Goal: Information Seeking & Learning: Learn about a topic

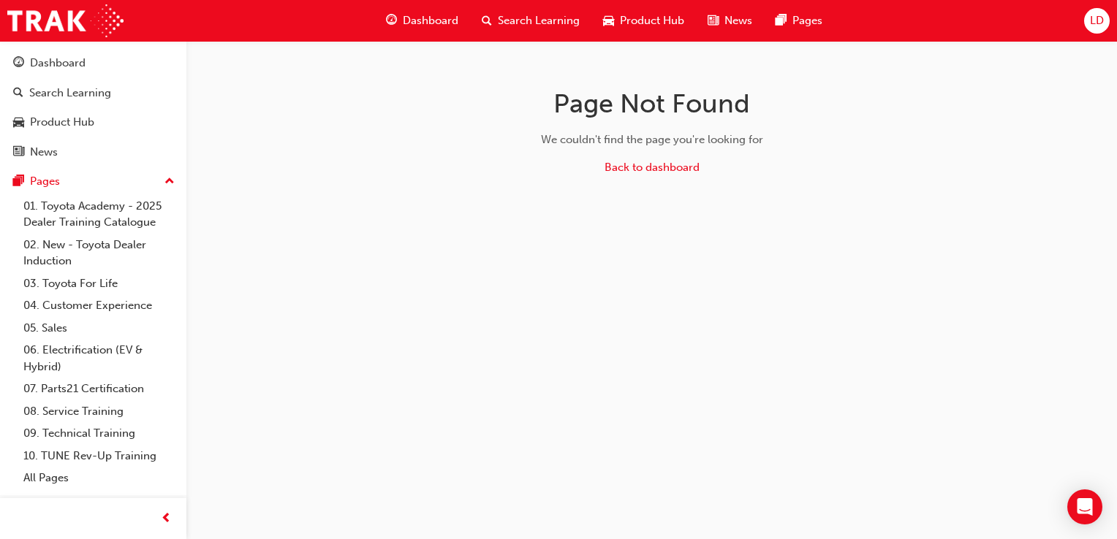
click at [396, 19] on span "guage-icon" at bounding box center [391, 21] width 11 height 18
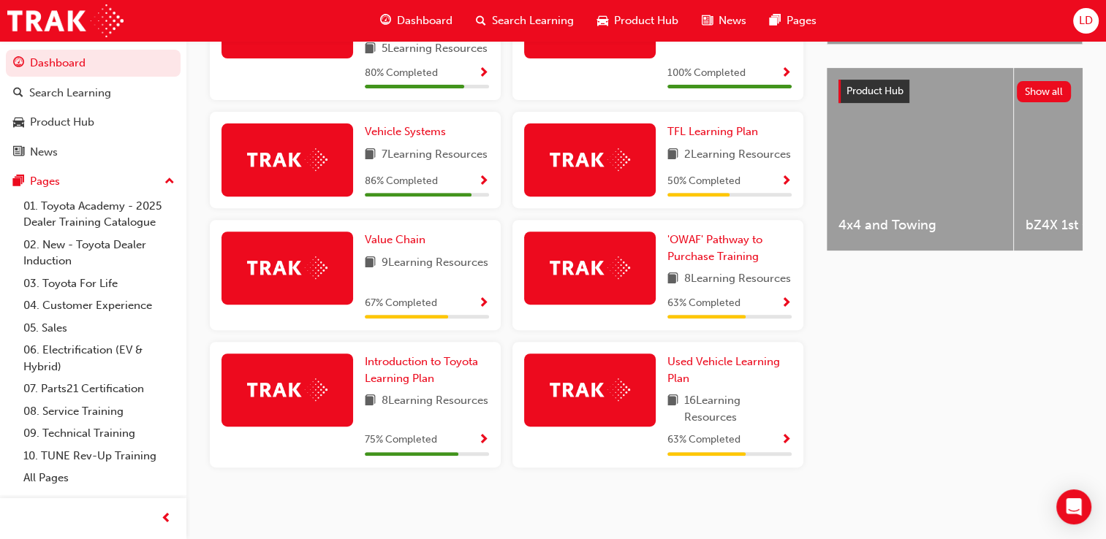
scroll to position [585, 0]
click at [705, 238] on span "'OWAF' Pathway to Purchase Training" at bounding box center [714, 248] width 95 height 30
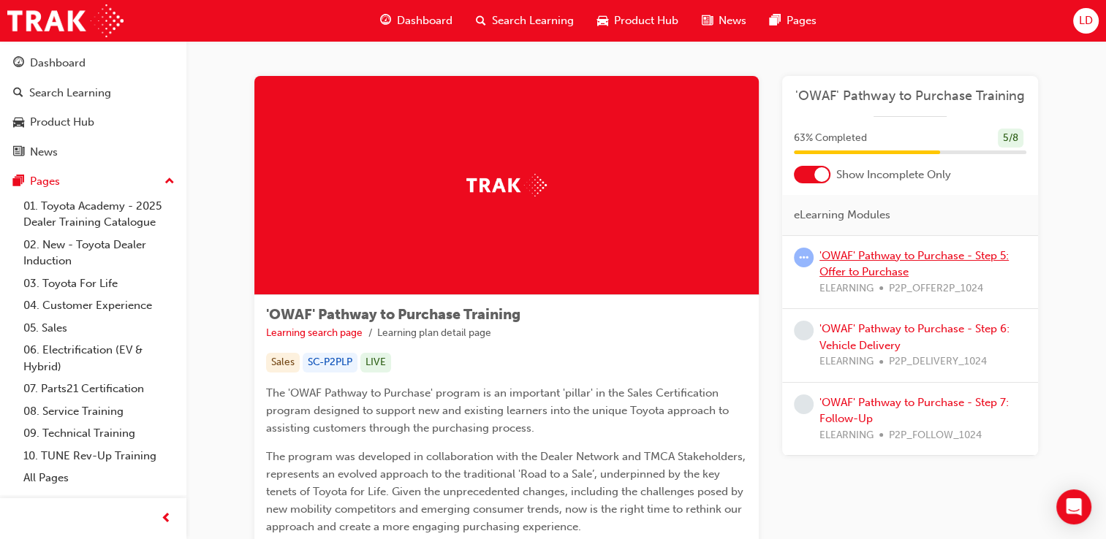
click at [897, 256] on link "'OWAF' Pathway to Purchase - Step 5: Offer to Purchase" at bounding box center [913, 264] width 189 height 30
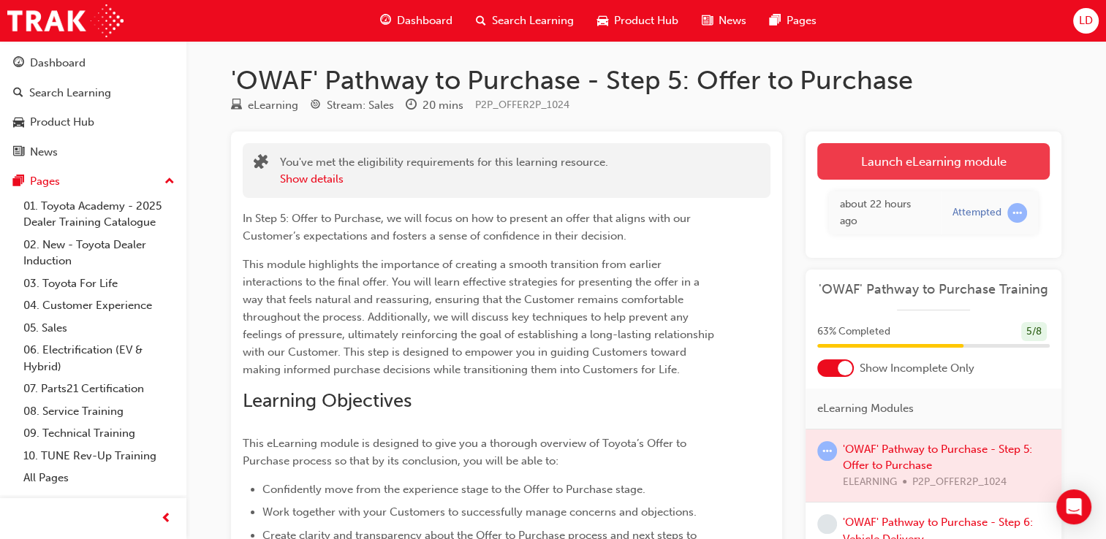
click at [951, 160] on link "Launch eLearning module" at bounding box center [933, 161] width 232 height 37
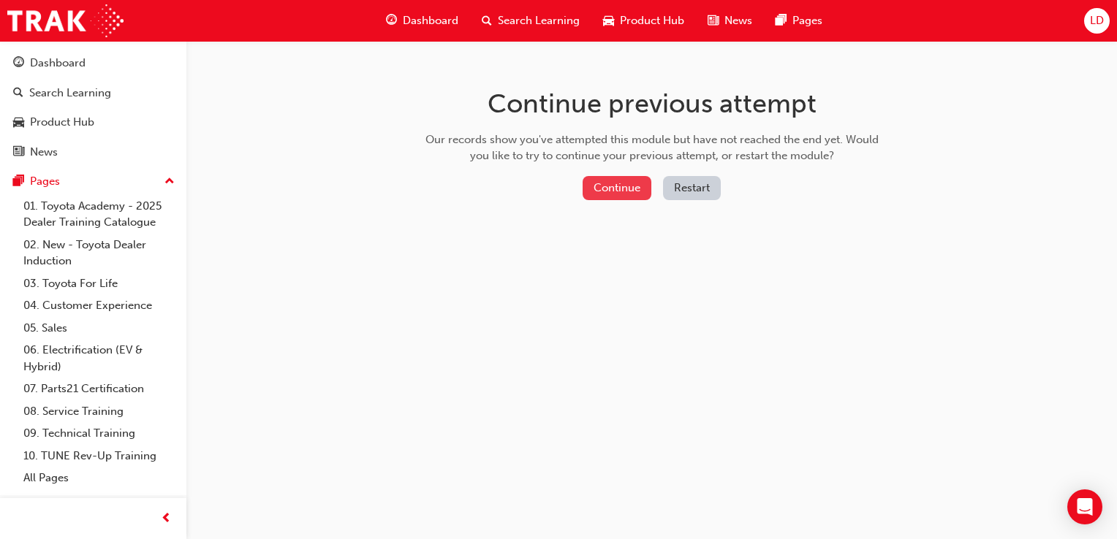
click at [636, 189] on button "Continue" at bounding box center [616, 188] width 69 height 24
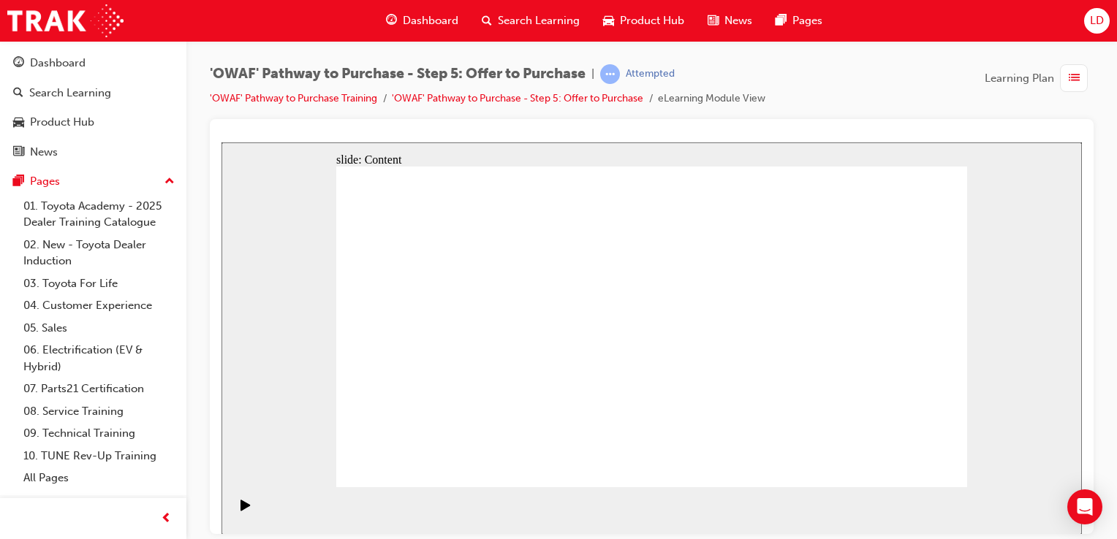
drag, startPoint x: 856, startPoint y: 345, endPoint x: 862, endPoint y: 352, distance: 8.3
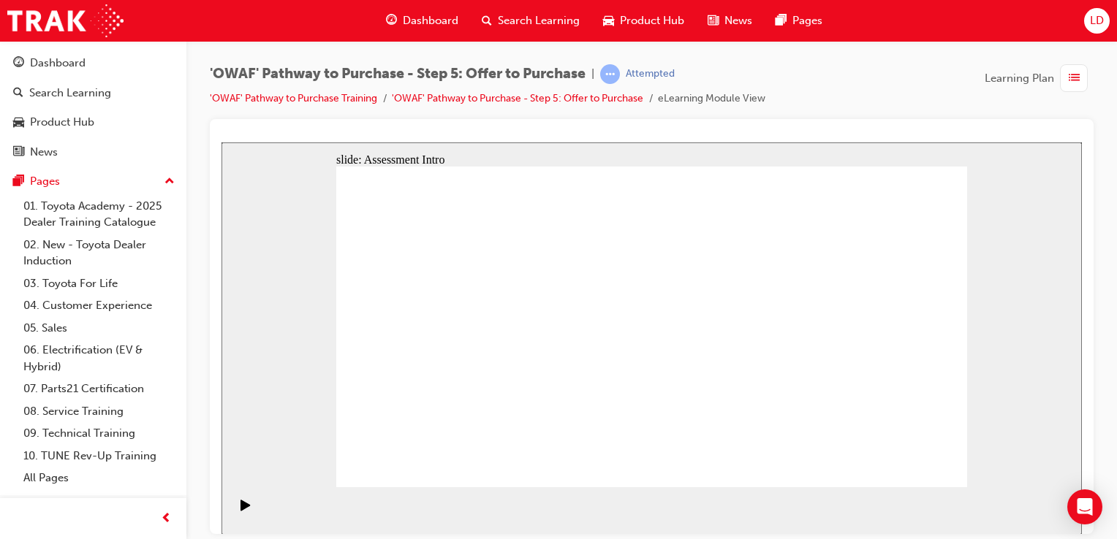
drag, startPoint x: 929, startPoint y: 466, endPoint x: 818, endPoint y: 460, distance: 110.5
drag, startPoint x: 927, startPoint y: 263, endPoint x: 804, endPoint y: 263, distance: 123.5
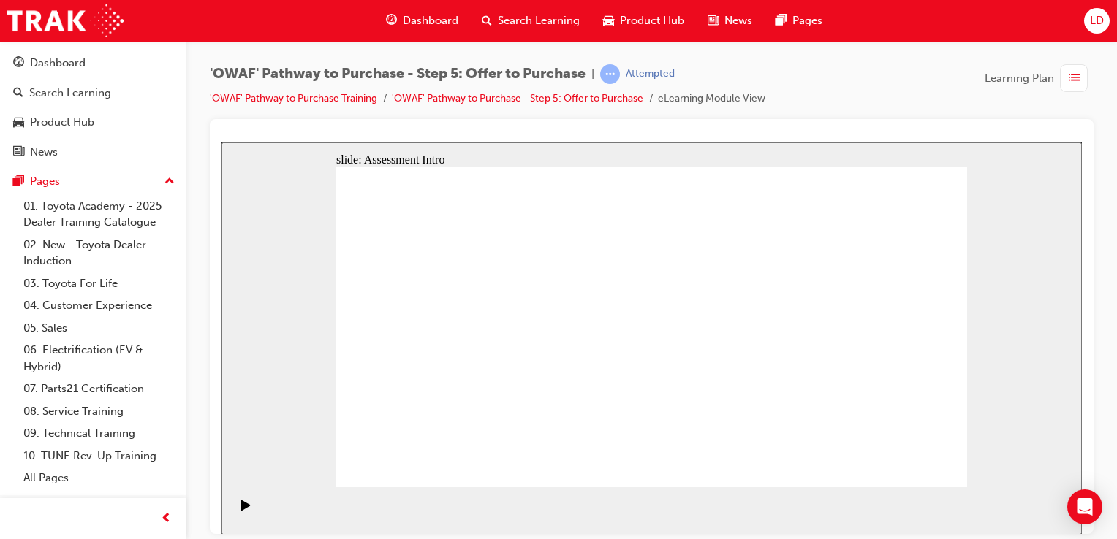
drag, startPoint x: 836, startPoint y: 262, endPoint x: 748, endPoint y: 263, distance: 87.7
drag, startPoint x: 745, startPoint y: 265, endPoint x: 661, endPoint y: 272, distance: 84.3
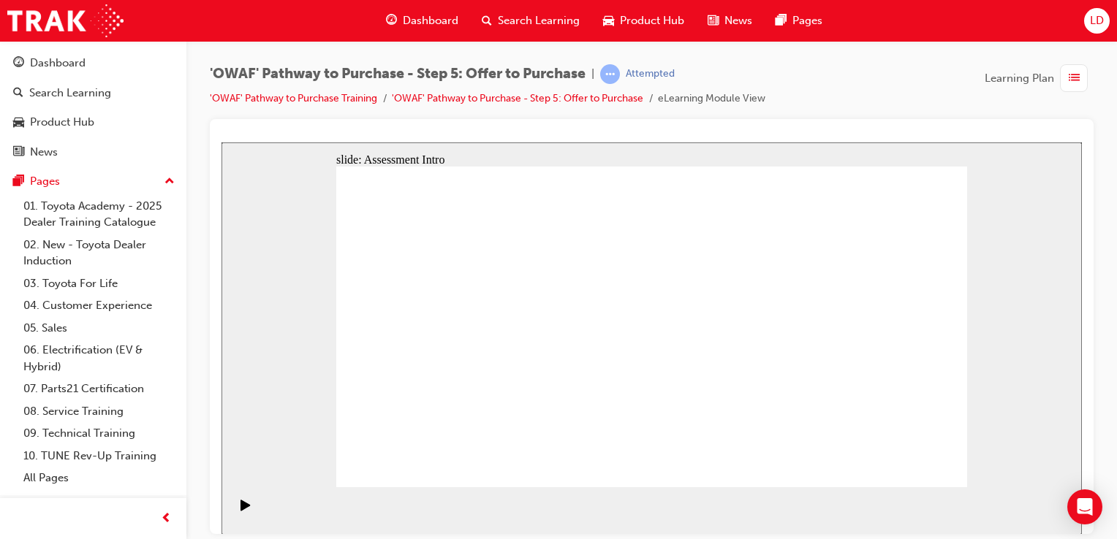
drag, startPoint x: 921, startPoint y: 467, endPoint x: 935, endPoint y: 463, distance: 15.3
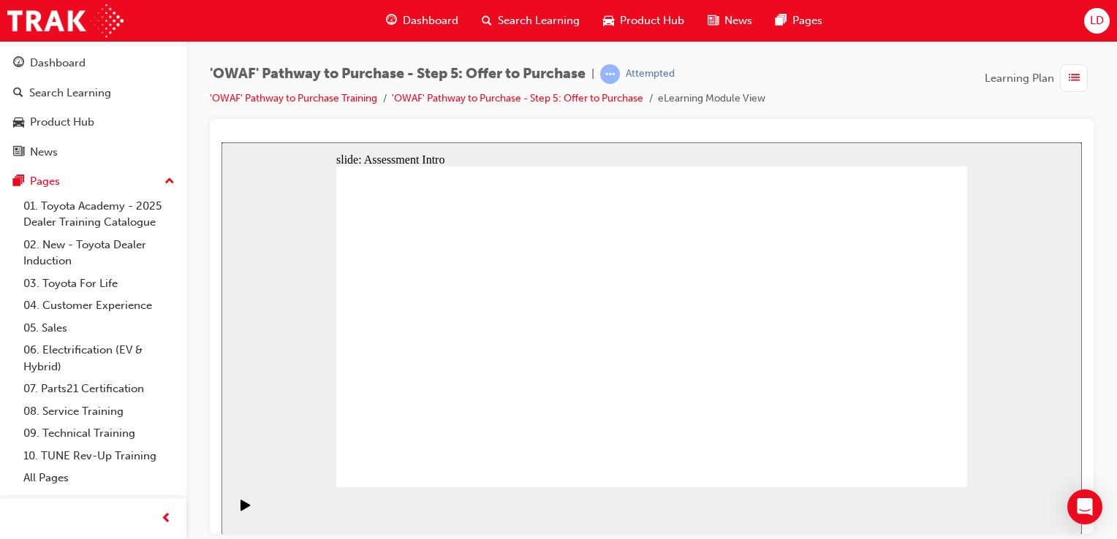
click at [240, 509] on icon "Play (Ctrl+Alt+P)" at bounding box center [245, 504] width 10 height 11
click at [243, 509] on rect "Pause (Ctrl+Alt+P)" at bounding box center [244, 504] width 2 height 10
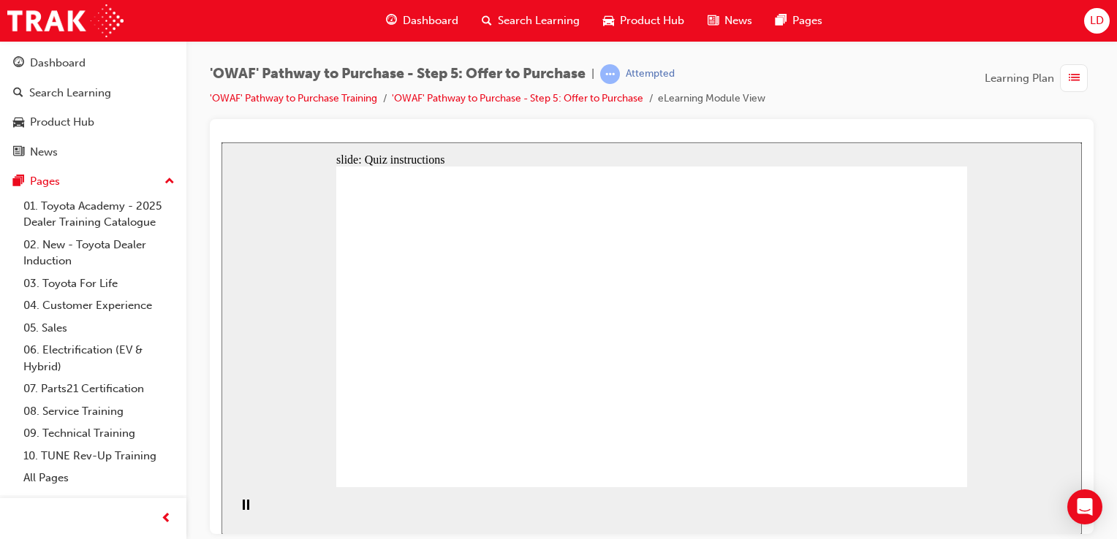
radio input "true"
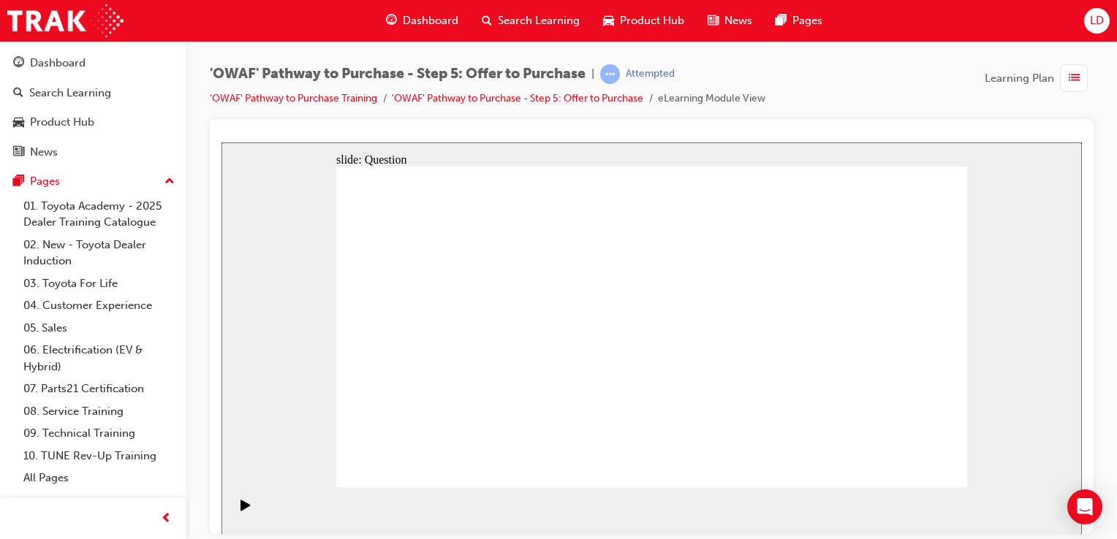
drag, startPoint x: 411, startPoint y: 301, endPoint x: 388, endPoint y: 290, distance: 25.2
drag, startPoint x: 598, startPoint y: 304, endPoint x: 850, endPoint y: 386, distance: 265.1
drag, startPoint x: 845, startPoint y: 386, endPoint x: 599, endPoint y: 317, distance: 255.7
drag, startPoint x: 789, startPoint y: 311, endPoint x: 456, endPoint y: 392, distance: 342.1
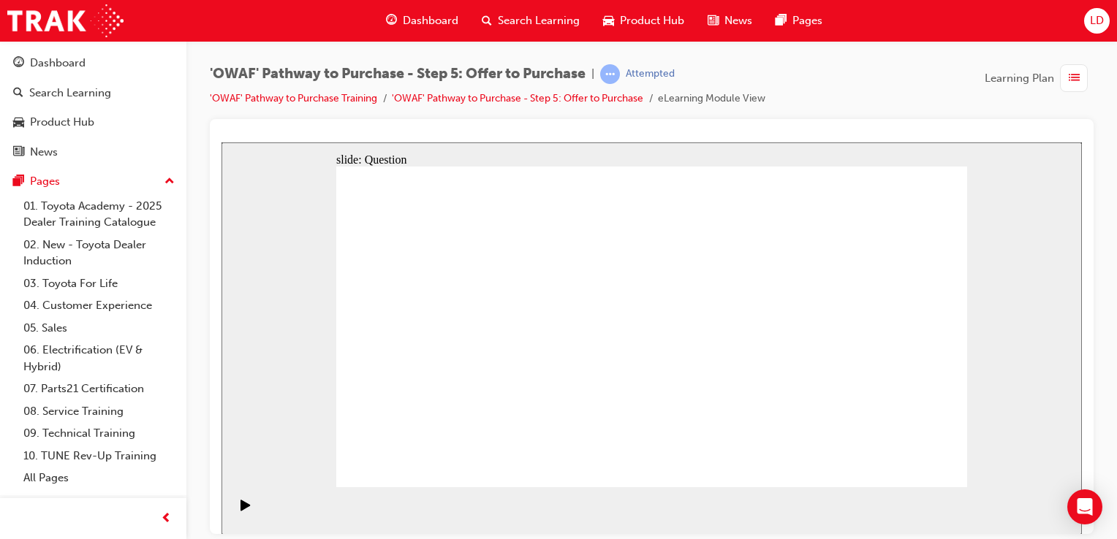
drag, startPoint x: 471, startPoint y: 393, endPoint x: 778, endPoint y: 304, distance: 320.3
drag, startPoint x: 808, startPoint y: 327, endPoint x: 424, endPoint y: 387, distance: 389.2
drag, startPoint x: 796, startPoint y: 311, endPoint x: 599, endPoint y: 392, distance: 212.7
drag, startPoint x: 398, startPoint y: 306, endPoint x: 700, endPoint y: 389, distance: 313.6
drag, startPoint x: 610, startPoint y: 319, endPoint x: 848, endPoint y: 394, distance: 249.2
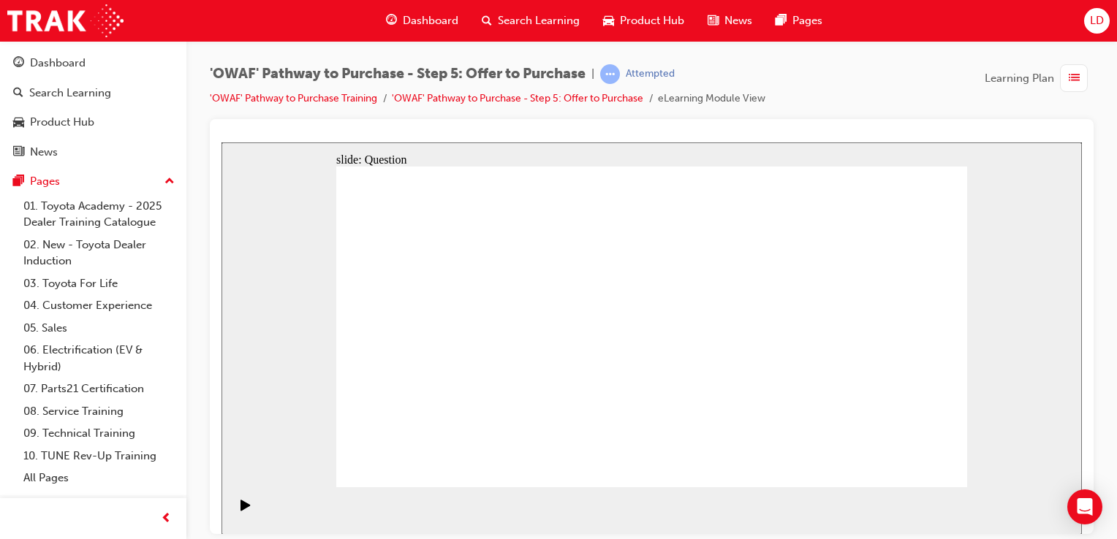
drag, startPoint x: 791, startPoint y: 303, endPoint x: 466, endPoint y: 295, distance: 324.6
drag, startPoint x: 461, startPoint y: 304, endPoint x: 452, endPoint y: 302, distance: 9.0
drag, startPoint x: 894, startPoint y: 308, endPoint x: 447, endPoint y: 337, distance: 447.5
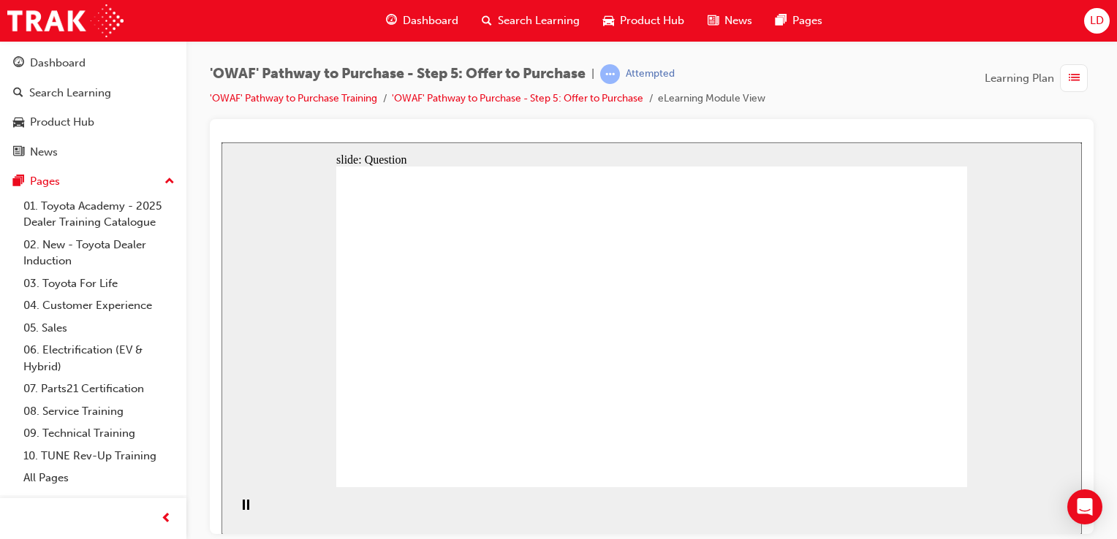
drag, startPoint x: 799, startPoint y: 354, endPoint x: 453, endPoint y: 371, distance: 346.1
drag, startPoint x: 791, startPoint y: 409, endPoint x: 615, endPoint y: 301, distance: 206.3
drag, startPoint x: 909, startPoint y: 360, endPoint x: 625, endPoint y: 342, distance: 284.9
drag, startPoint x: 890, startPoint y: 411, endPoint x: 607, endPoint y: 387, distance: 283.8
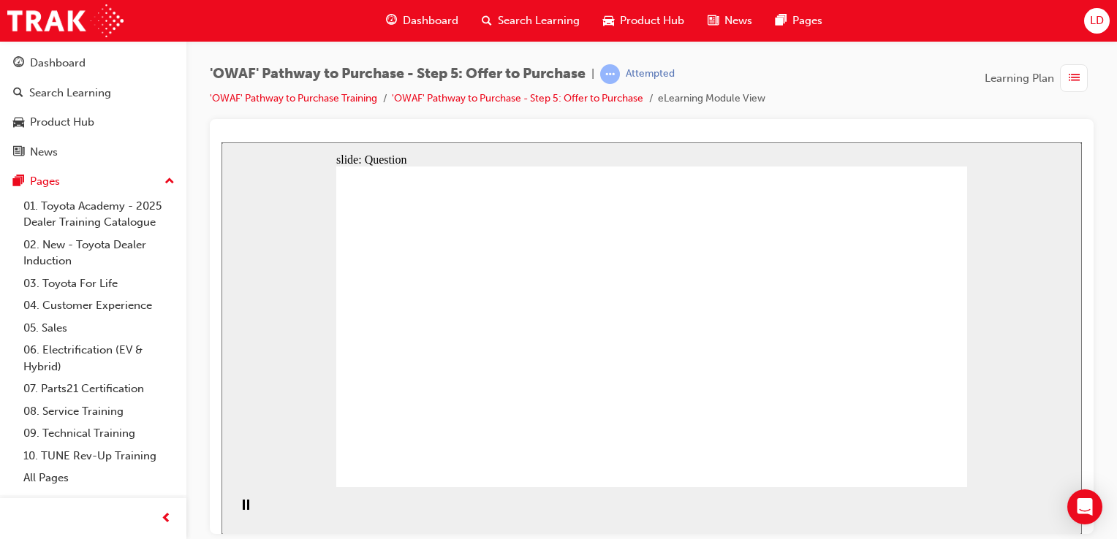
checkbox input "true"
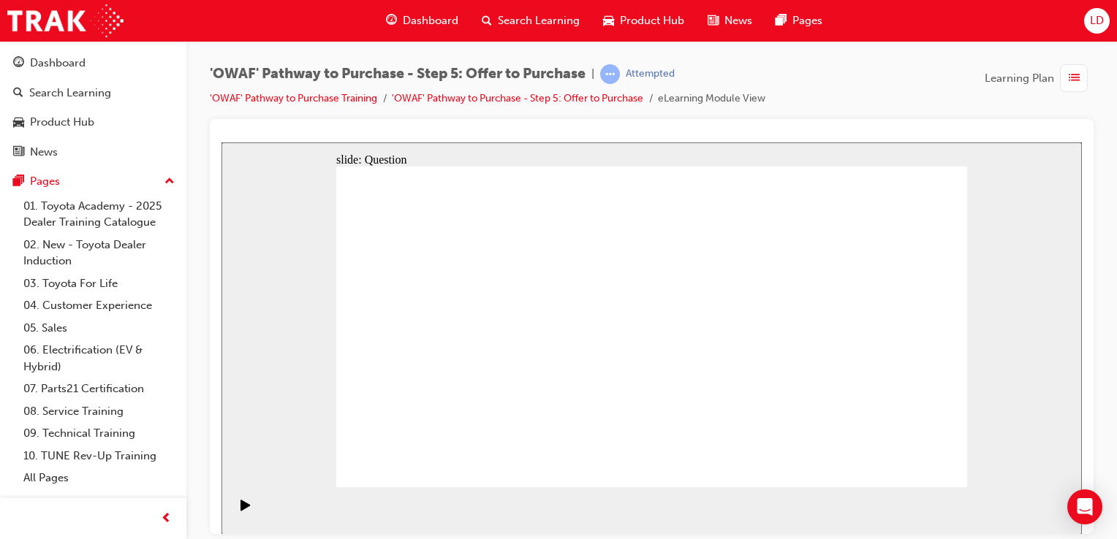
checkbox input "true"
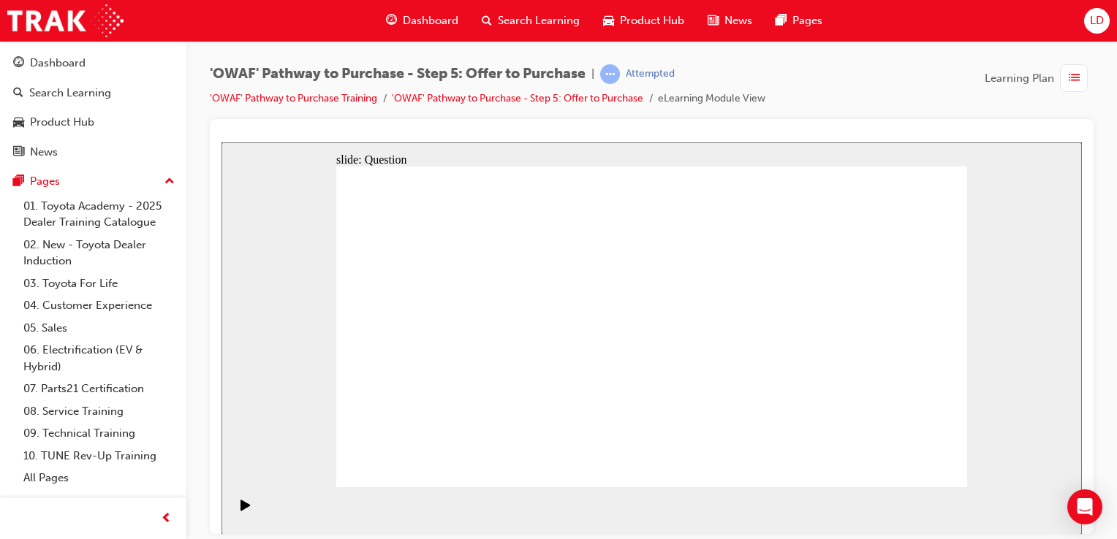
checkbox input "true"
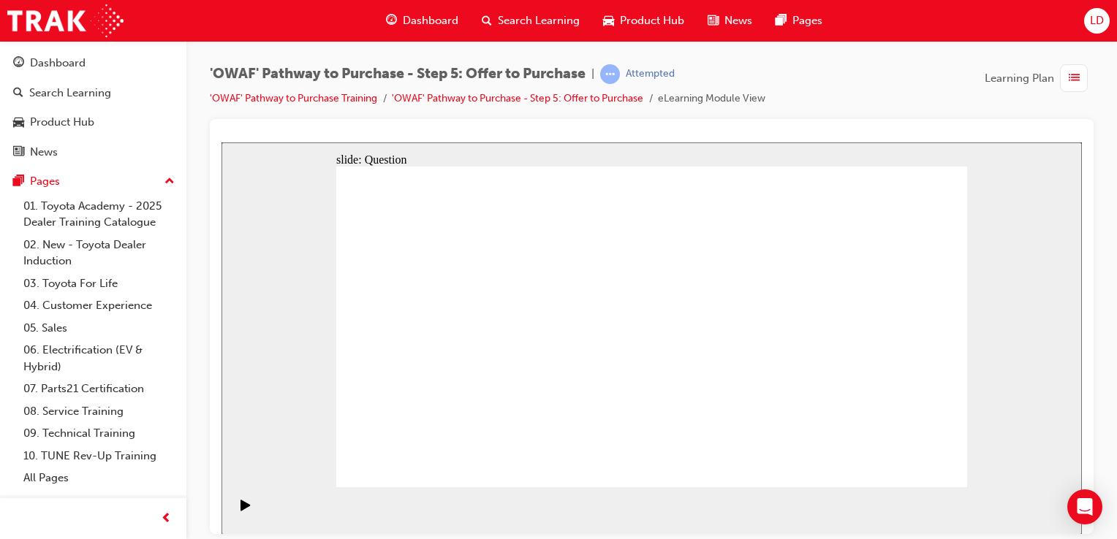
radio input "false"
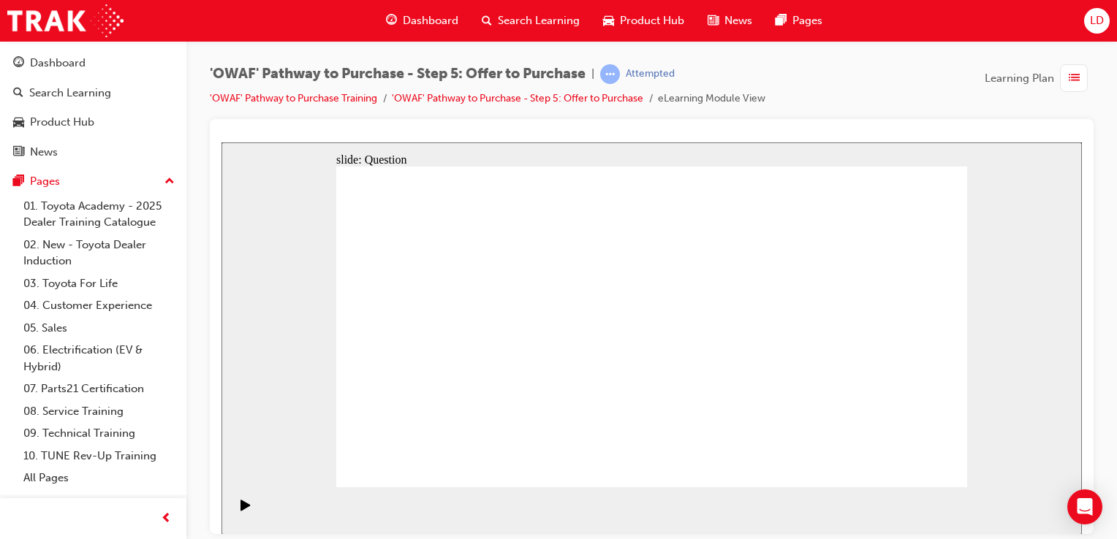
radio input "true"
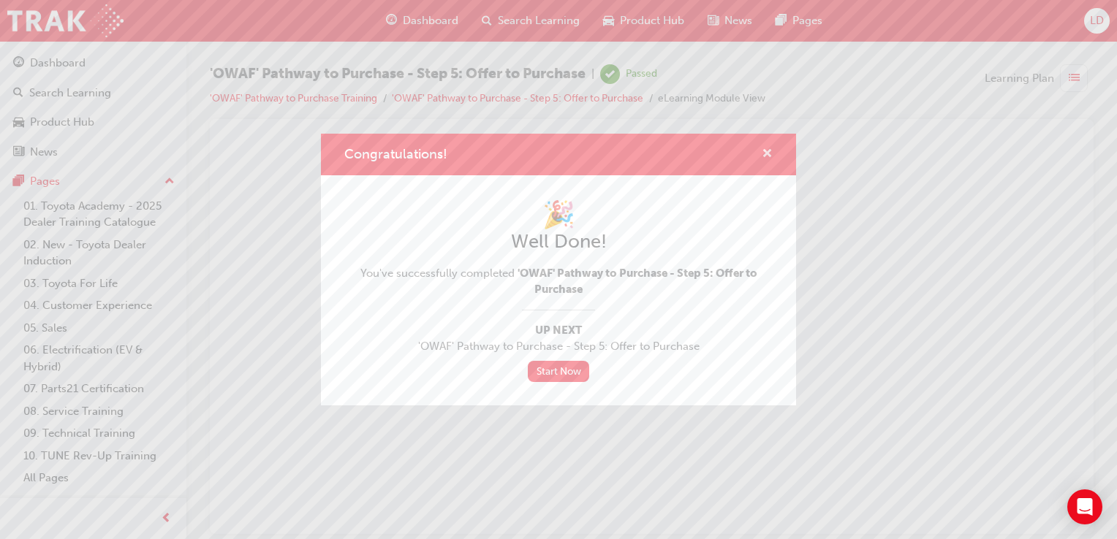
click at [764, 151] on span "cross-icon" at bounding box center [766, 154] width 11 height 13
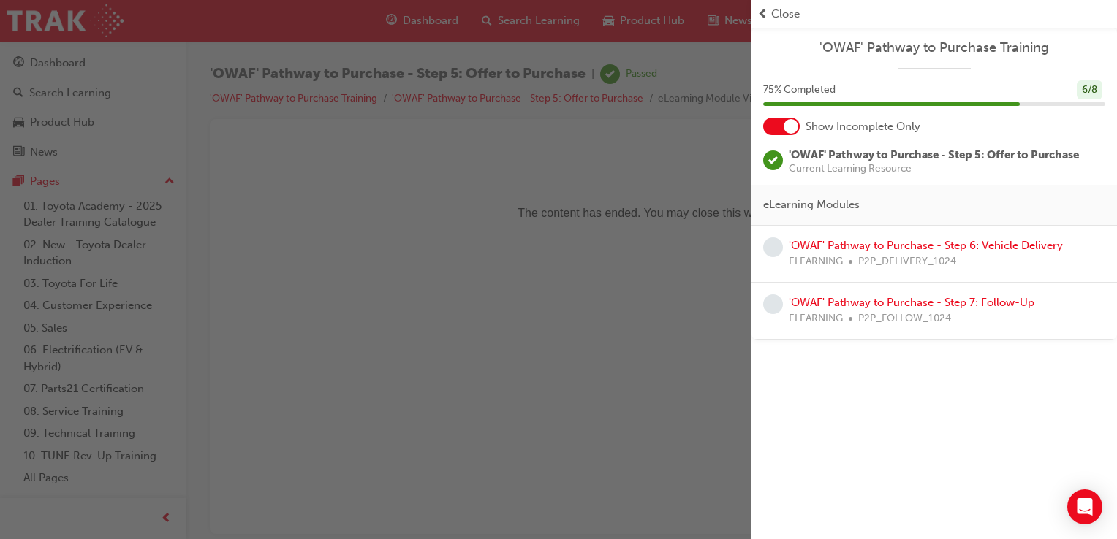
click at [796, 11] on span "Close" at bounding box center [785, 14] width 29 height 17
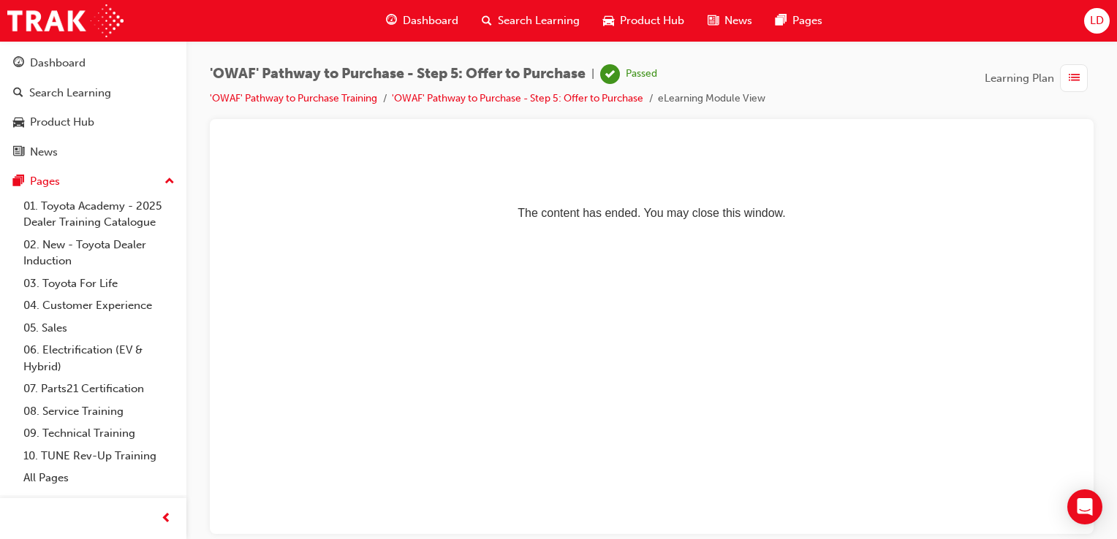
click at [430, 13] on span "Dashboard" at bounding box center [431, 20] width 56 height 17
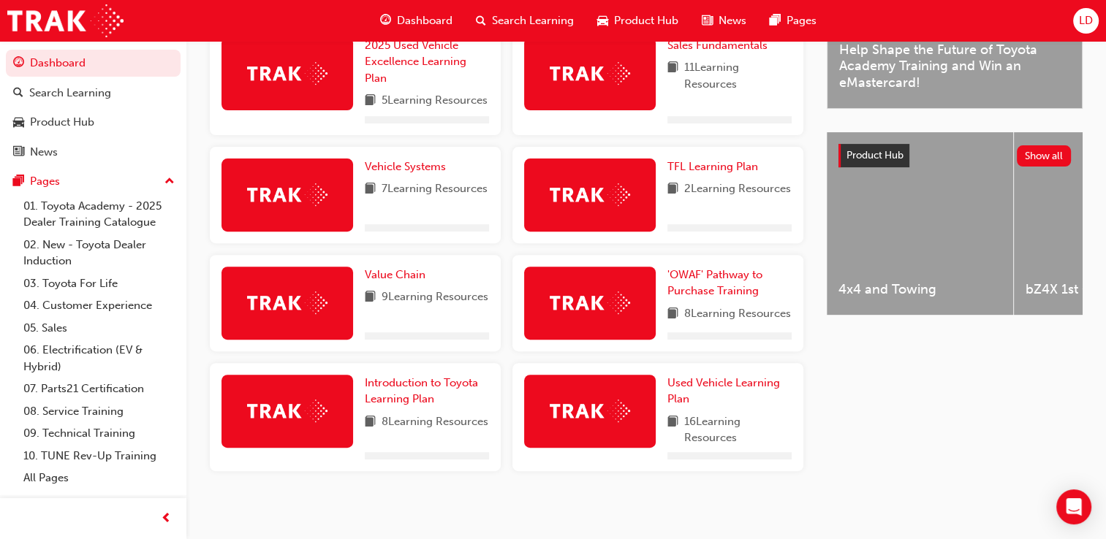
scroll to position [531, 0]
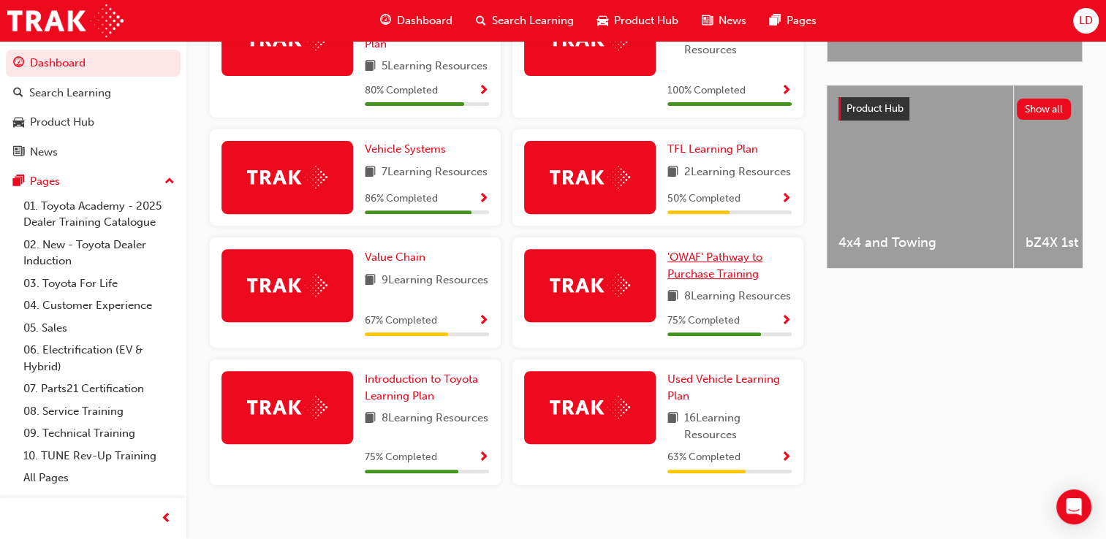
click at [713, 282] on link "'OWAF' Pathway to Purchase Training" at bounding box center [729, 265] width 124 height 33
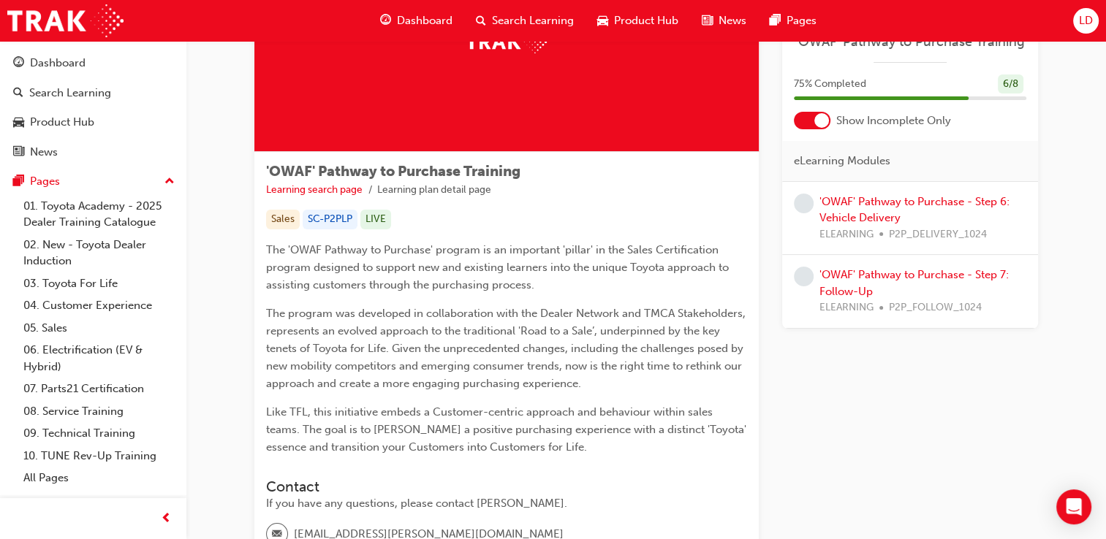
scroll to position [146, 0]
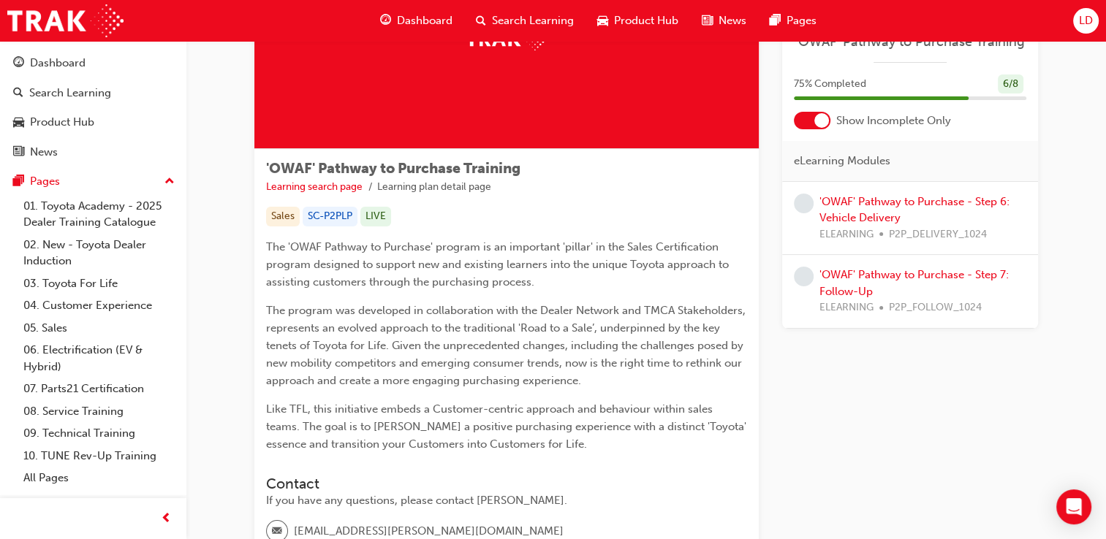
click at [894, 209] on div "'OWAF' Pathway to Purchase - Step 6: Vehicle Delivery ELEARNING P2P_DELIVERY_10…" at bounding box center [922, 219] width 207 height 50
click at [862, 206] on link "'OWAF' Pathway to Purchase - Step 6: Vehicle Delivery" at bounding box center [914, 210] width 190 height 30
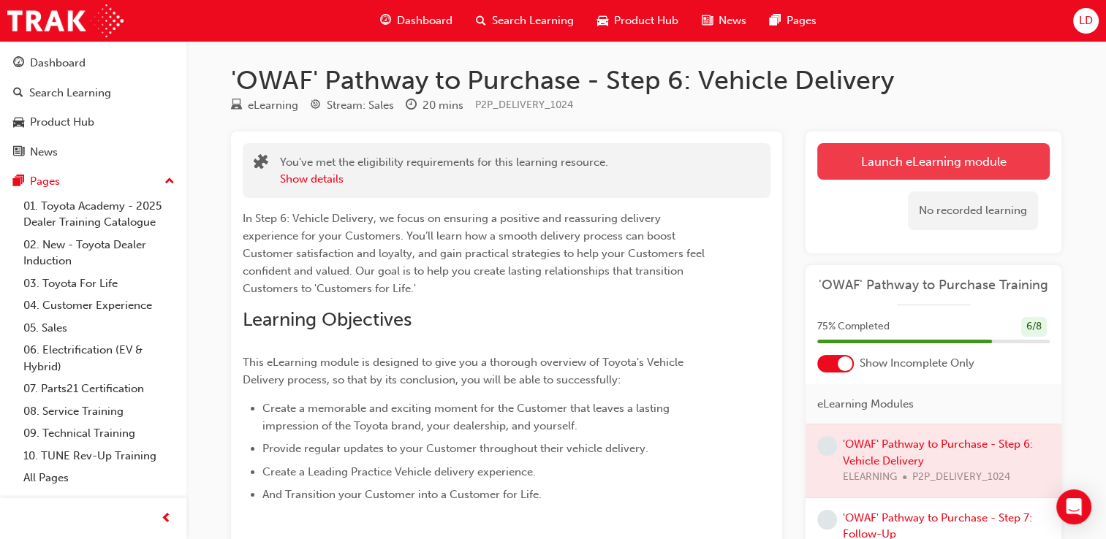
click at [910, 159] on link "Launch eLearning module" at bounding box center [933, 161] width 232 height 37
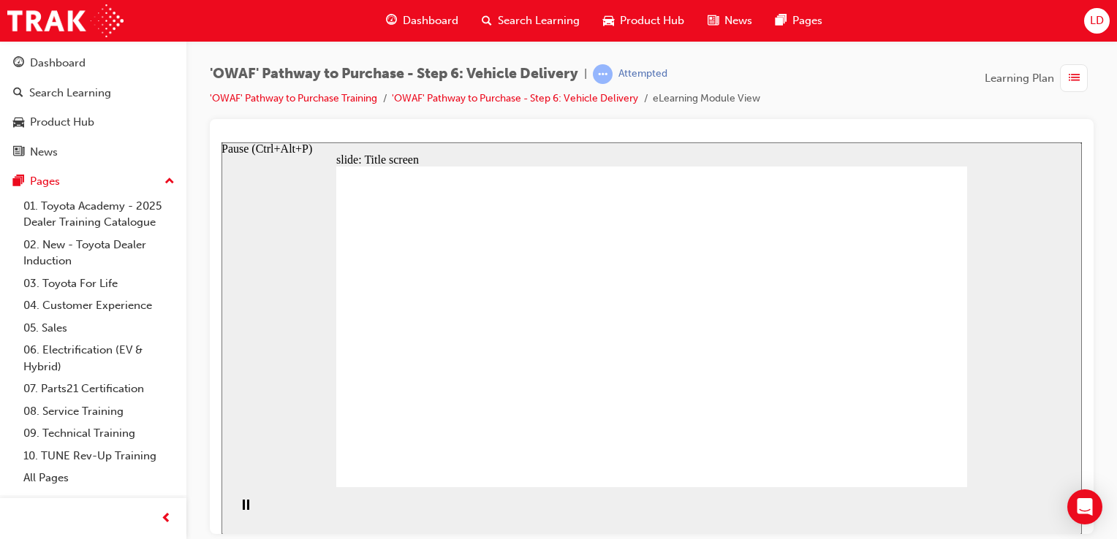
click at [243, 509] on icon "Pause (Ctrl+Alt+P)" at bounding box center [246, 504] width 7 height 10
click at [233, 509] on div "Play (Ctrl+Alt+P)" at bounding box center [245, 511] width 25 height 25
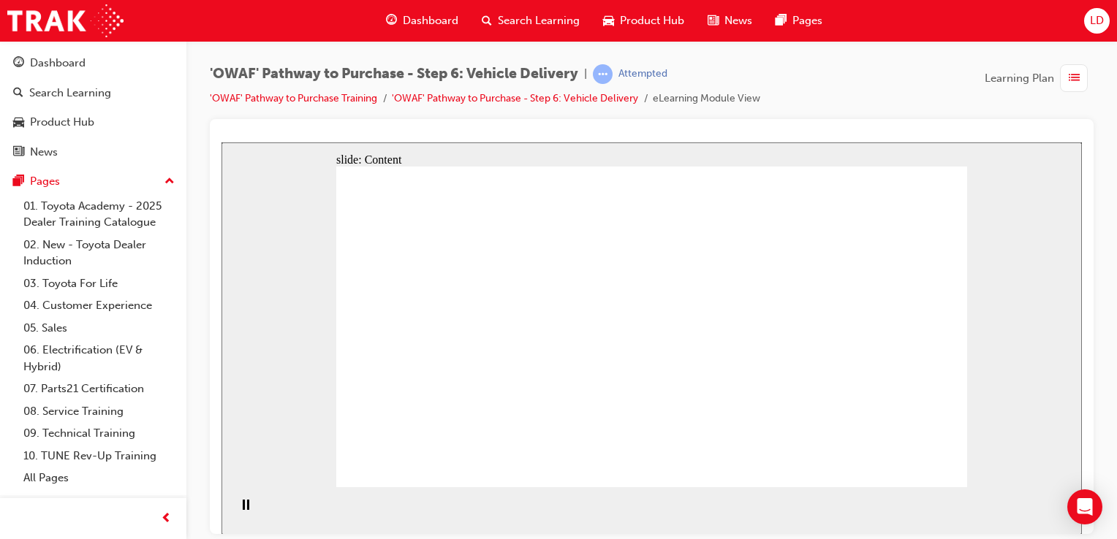
drag, startPoint x: 790, startPoint y: 415, endPoint x: 699, endPoint y: 406, distance: 91.1
drag, startPoint x: 640, startPoint y: 243, endPoint x: 685, endPoint y: 237, distance: 45.0
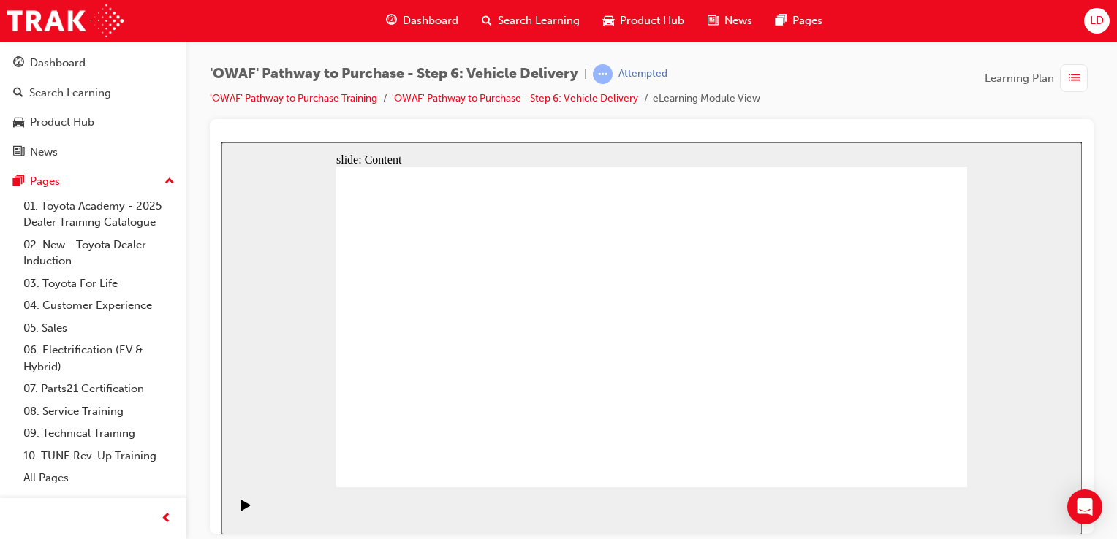
drag, startPoint x: 438, startPoint y: 369, endPoint x: 452, endPoint y: 368, distance: 14.6
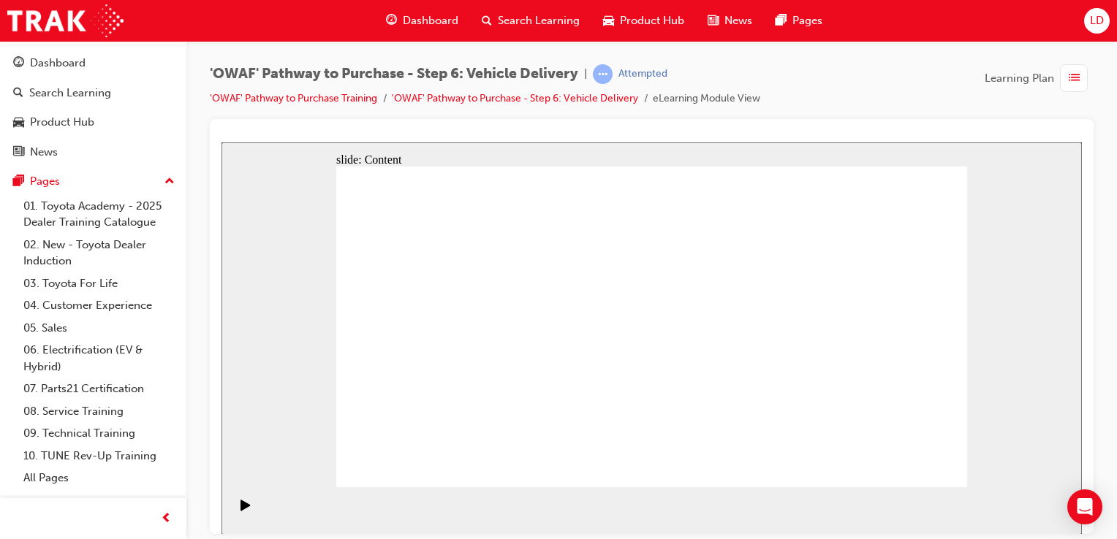
drag, startPoint x: 881, startPoint y: 318, endPoint x: 862, endPoint y: 357, distance: 42.8
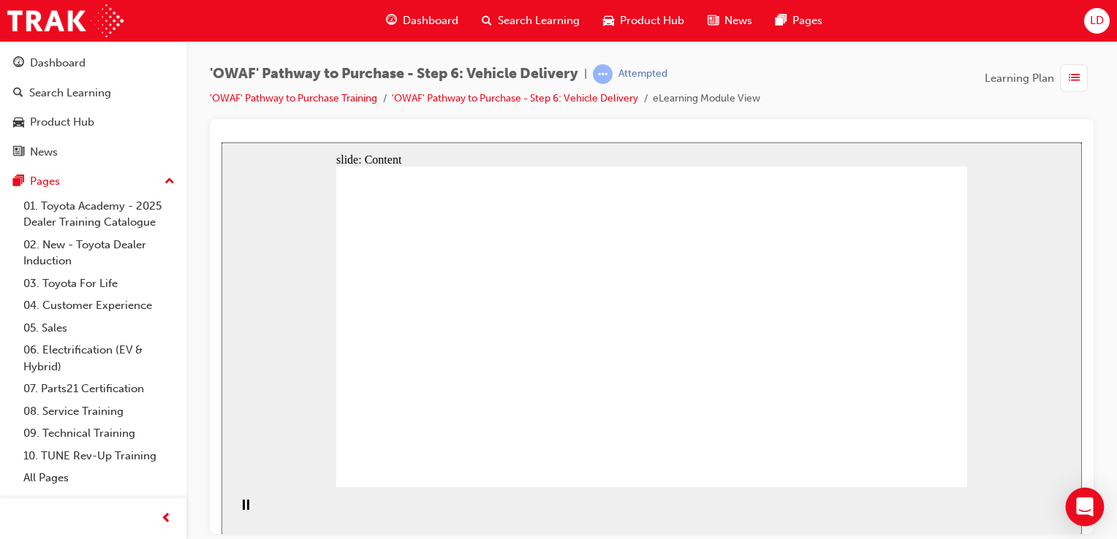
click at [1074, 497] on div "Open Intercom Messenger" at bounding box center [1085, 507] width 39 height 39
